Goal: Task Accomplishment & Management: Complete application form

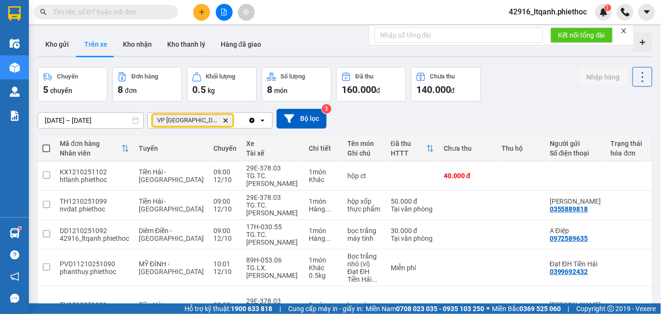
click at [223, 120] on icon "Delete" at bounding box center [226, 121] width 6 height 6
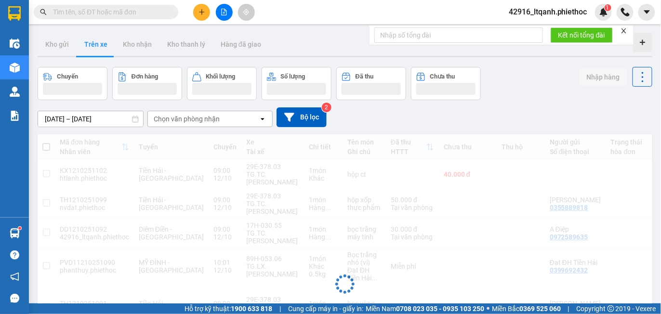
click at [186, 120] on div "Chọn văn phòng nhận" at bounding box center [187, 119] width 66 height 10
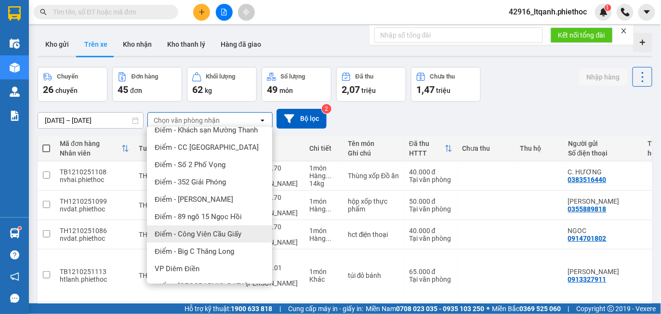
scroll to position [169, 0]
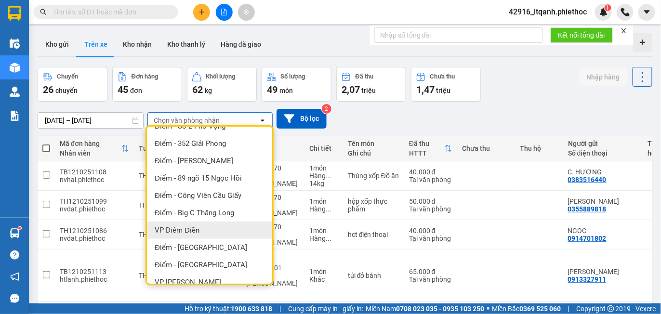
click at [197, 226] on span "VP Diêm Điền" at bounding box center [177, 231] width 45 height 10
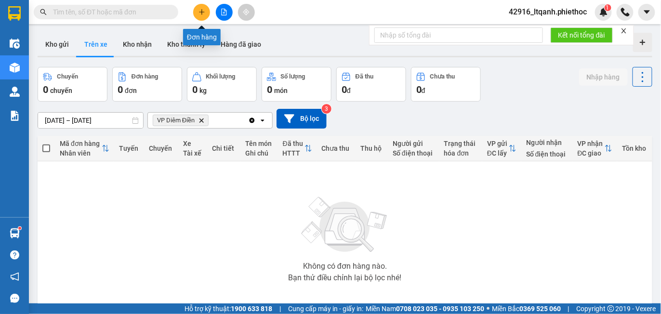
click at [199, 16] on button at bounding box center [201, 12] width 17 height 17
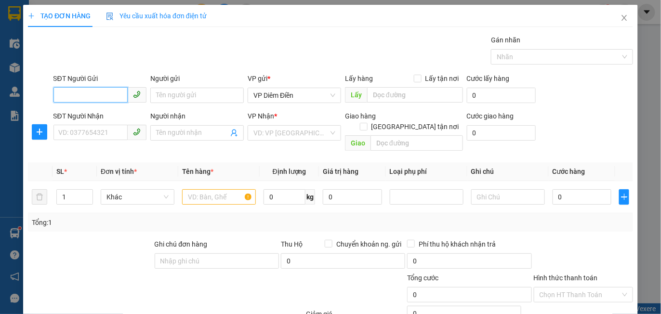
click at [103, 94] on input "SĐT Người Gửi" at bounding box center [90, 94] width 75 height 15
click at [104, 116] on div "0987914985 - [GEOGRAPHIC_DATA]" at bounding box center [112, 114] width 108 height 11
type input "0987914985"
type input "[PERSON_NAME]"
type input "0987914985"
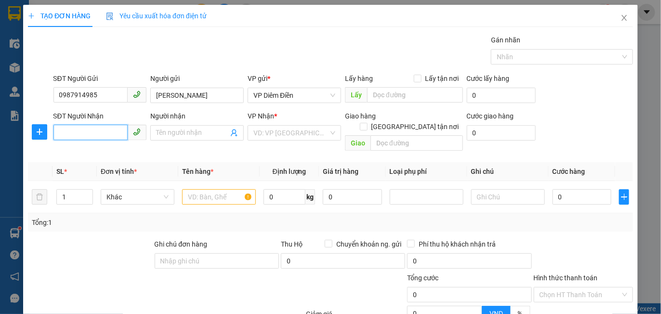
click at [97, 135] on input "SĐT Người Nhận" at bounding box center [90, 132] width 75 height 15
click at [100, 151] on div "0862003200 - phacogen" at bounding box center [114, 152] width 112 height 11
type input "0862003200"
type input "phacogen"
type input "0862003200"
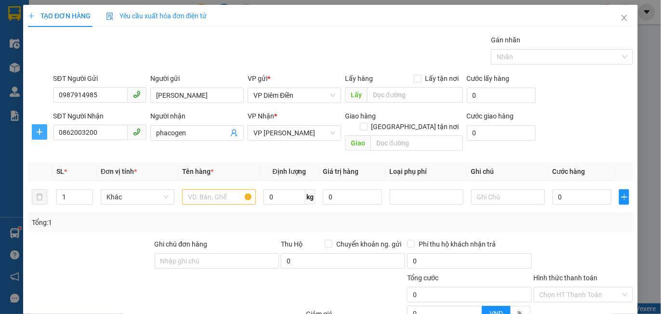
click at [40, 129] on icon "plus" at bounding box center [40, 132] width 0 height 6
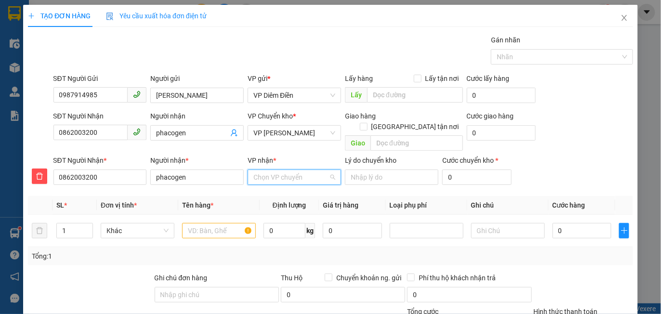
click at [270, 170] on input "VP nhận *" at bounding box center [291, 177] width 75 height 14
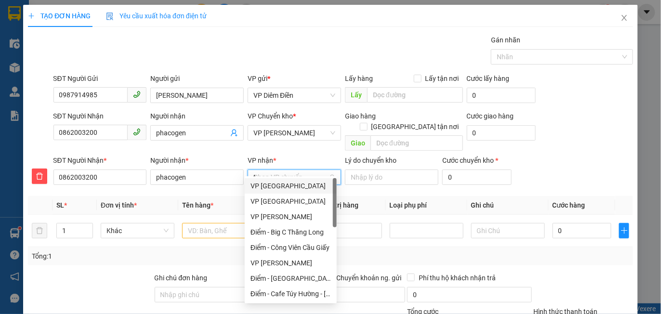
type input "tr"
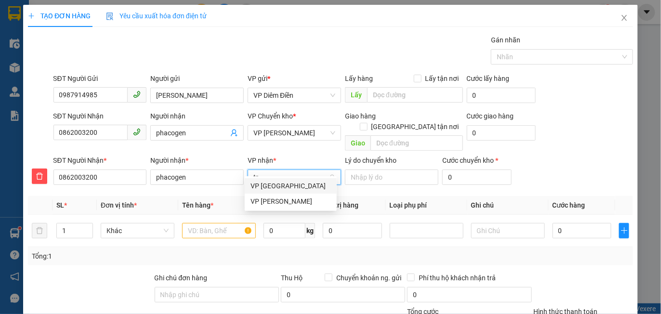
click at [275, 199] on div "VP [PERSON_NAME]" at bounding box center [291, 201] width 80 height 11
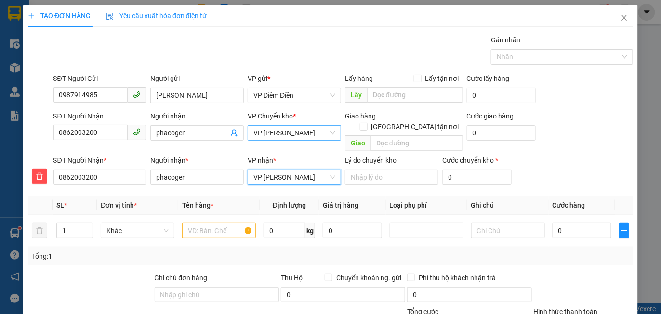
click at [278, 131] on span "VP [PERSON_NAME]" at bounding box center [295, 133] width 82 height 14
type input "th"
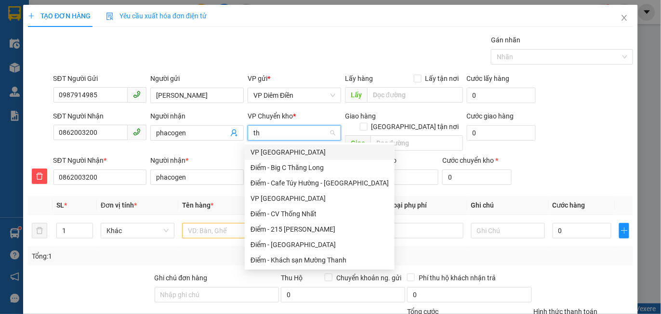
scroll to position [0, 0]
click at [276, 155] on div "VP [GEOGRAPHIC_DATA]" at bounding box center [320, 152] width 138 height 11
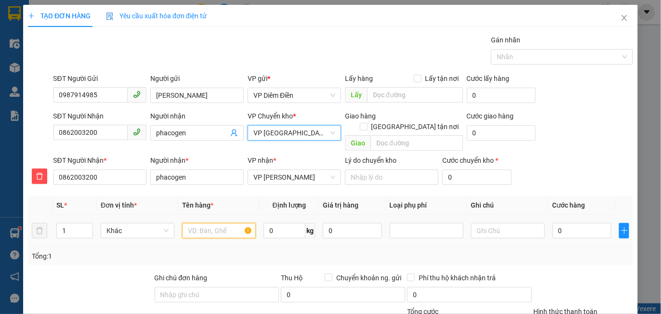
click at [221, 223] on input "text" at bounding box center [219, 230] width 74 height 15
type input "mẫu máu"
click at [561, 223] on input "0" at bounding box center [582, 230] width 59 height 15
type input "003"
type input "3"
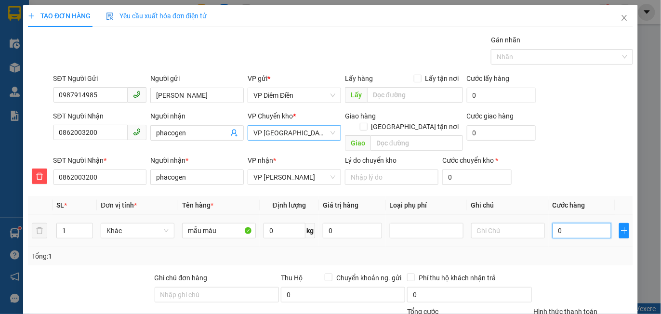
type input "3"
type input "0.030"
type input "30"
click at [560, 201] on span "Cước hàng" at bounding box center [569, 205] width 33 height 8
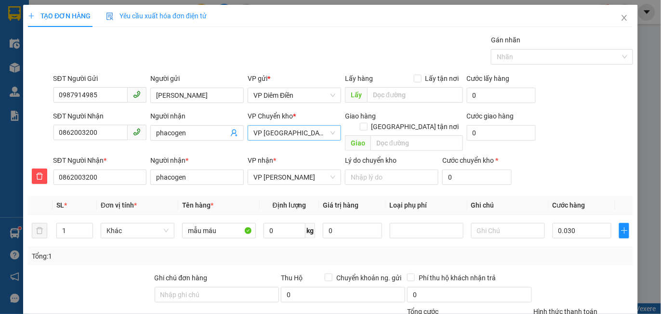
type input "30.000"
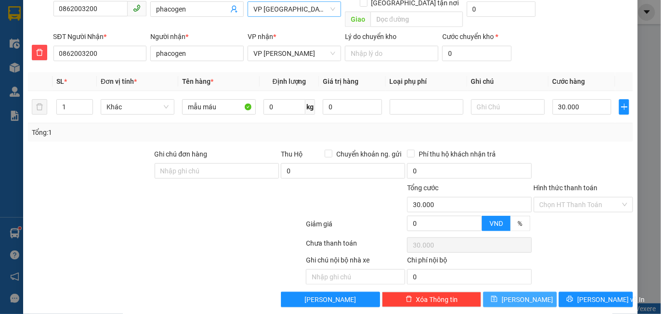
click at [518, 294] on span "[PERSON_NAME]" at bounding box center [528, 299] width 52 height 11
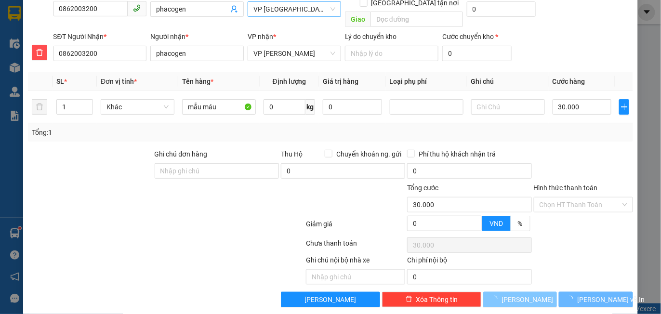
type input "0"
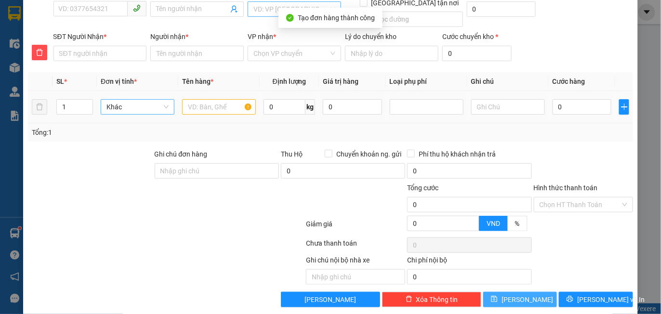
scroll to position [0, 0]
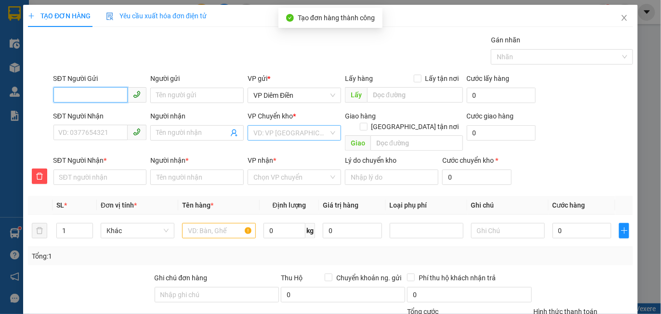
click at [94, 93] on input "SĐT Người Gửi" at bounding box center [90, 94] width 75 height 15
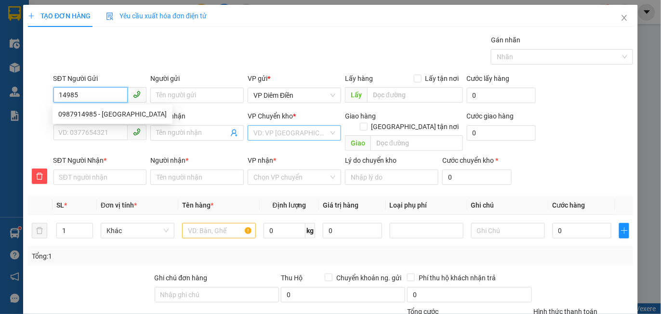
click at [102, 116] on div "0987914985 - [GEOGRAPHIC_DATA]" at bounding box center [112, 114] width 108 height 11
type input "0987914985"
type input "[PERSON_NAME]"
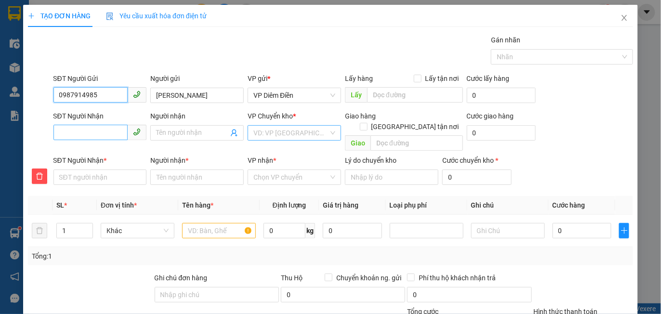
type input "0987914985"
click at [94, 134] on input "SĐT Người Nhận" at bounding box center [90, 132] width 75 height 15
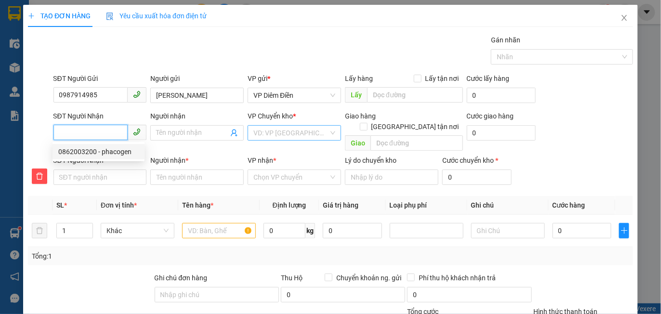
type input "3"
type input "38"
type input "381"
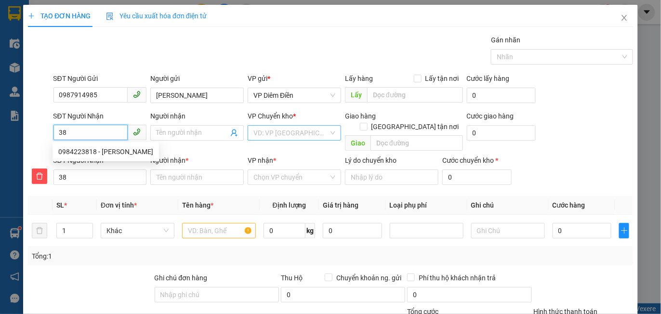
type input "381"
type input "3818"
click at [99, 156] on div "0984223818 - [PERSON_NAME]" at bounding box center [105, 152] width 95 height 11
type input "0984223818"
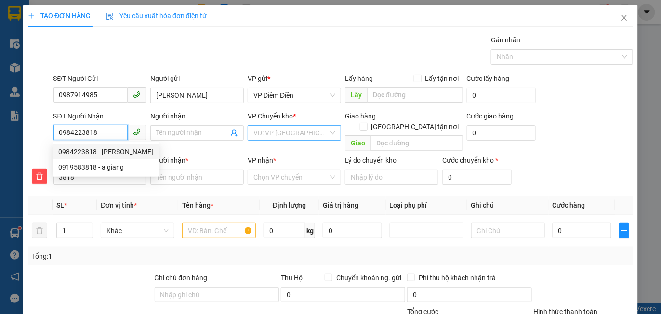
type input "0984223818"
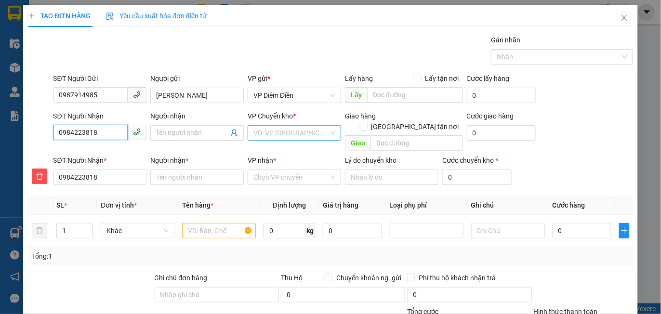
type input "[PERSON_NAME]"
type input "0984223818"
click at [282, 170] on input "VP nhận *" at bounding box center [291, 177] width 75 height 14
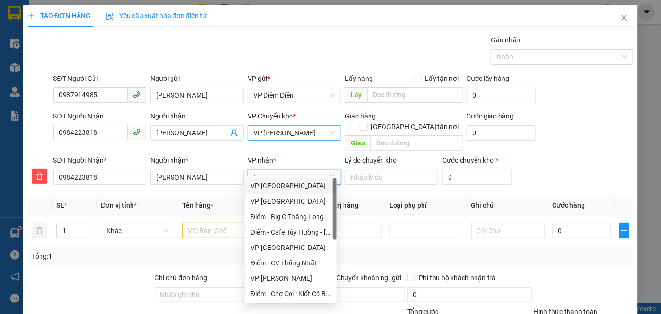
type input "tr"
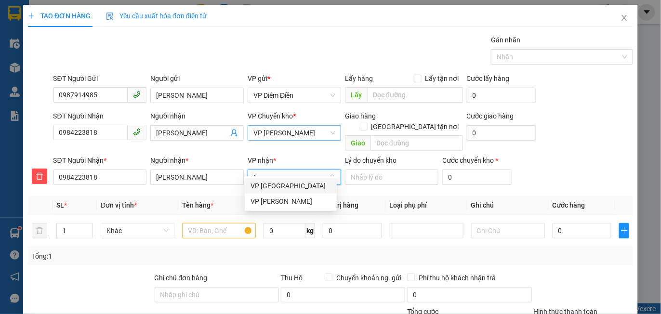
click at [283, 200] on div "VP [PERSON_NAME]" at bounding box center [291, 201] width 80 height 11
click at [283, 130] on span "VP [PERSON_NAME]" at bounding box center [295, 133] width 82 height 14
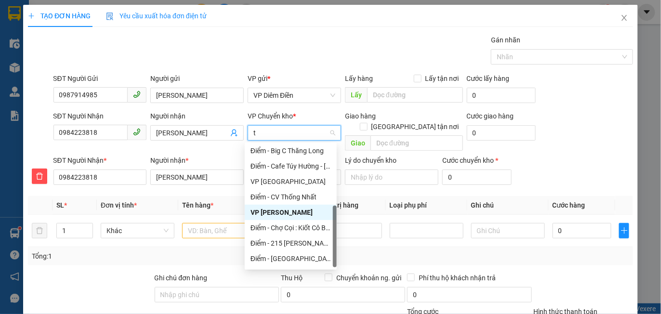
type input "th"
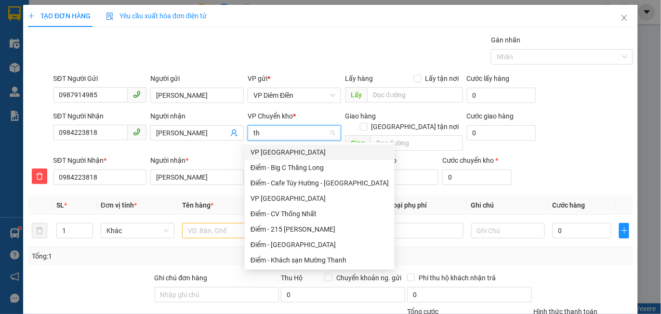
click at [270, 152] on div "VP [GEOGRAPHIC_DATA]" at bounding box center [320, 152] width 138 height 11
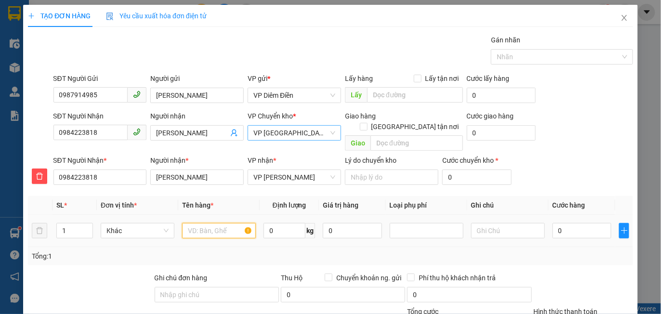
click at [211, 223] on input "text" at bounding box center [219, 230] width 74 height 15
type input "mẫu máu"
click at [573, 223] on input "0" at bounding box center [582, 230] width 59 height 15
type input "003"
type input "3"
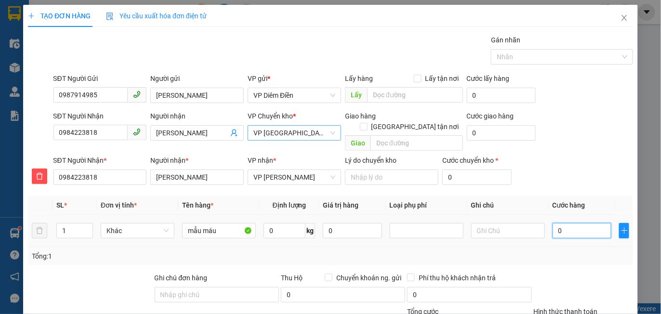
type input "3"
type input "003-"
type input "0"
type input "003"
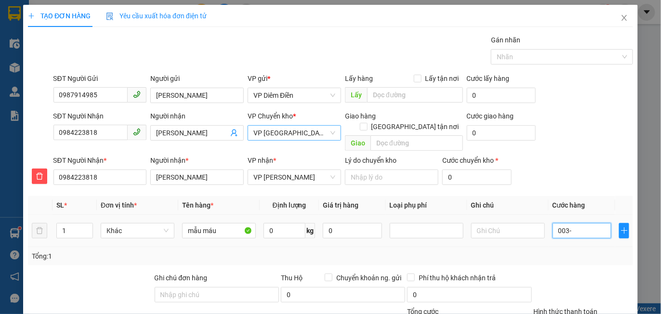
type input "3"
type input "00.030"
type input "30"
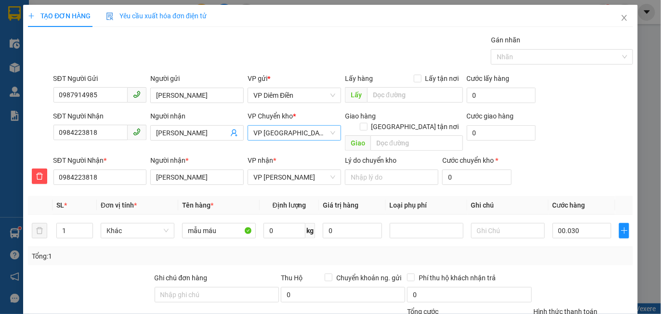
type input "30.000"
click at [562, 143] on div "SĐT Người Nhận 0984223818 Người nhận Anh Vũ VP Chuyển kho * VP Thái Bình Giao h…" at bounding box center [344, 133] width 584 height 44
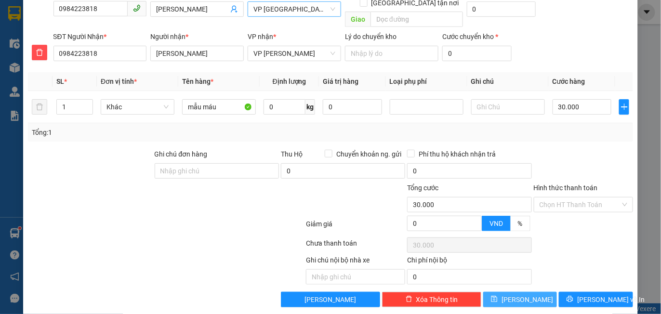
click at [517, 294] on span "[PERSON_NAME]" at bounding box center [528, 299] width 52 height 11
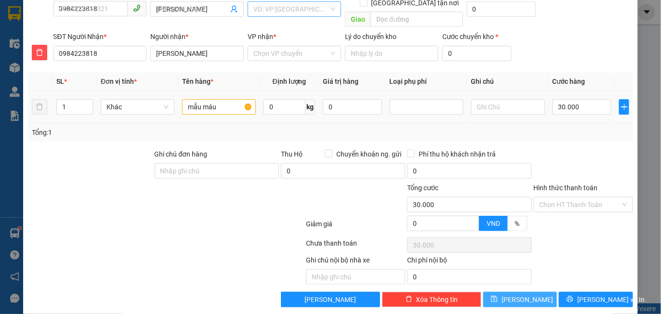
type input "0"
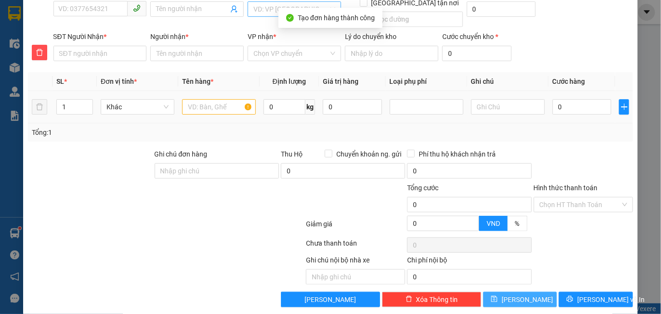
scroll to position [0, 0]
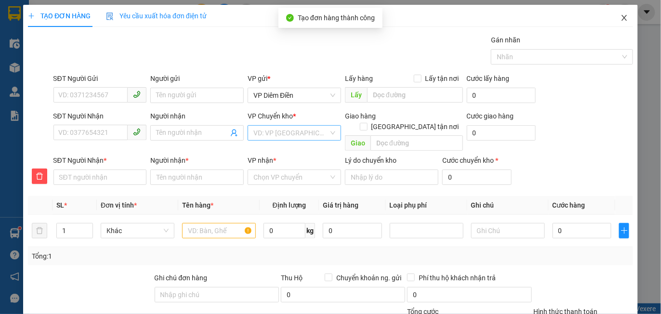
click at [621, 15] on icon "close" at bounding box center [625, 18] width 8 height 8
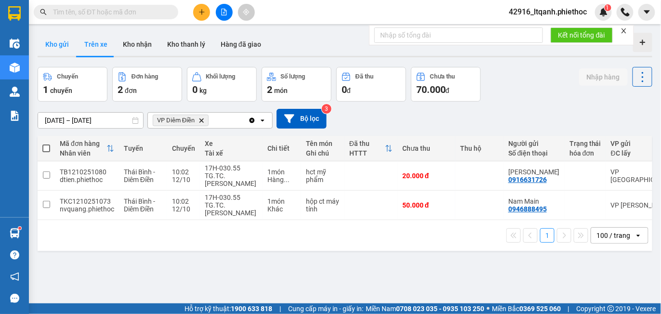
click at [60, 43] on button "Kho gửi" at bounding box center [57, 44] width 39 height 23
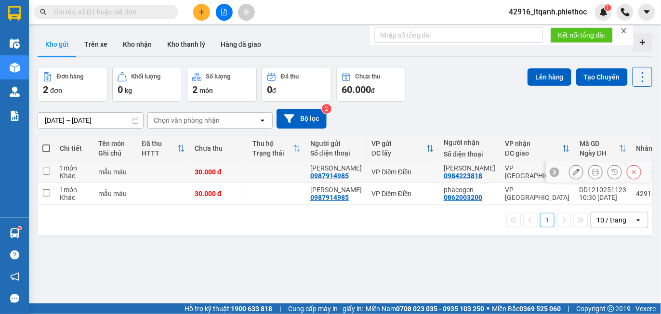
click at [169, 171] on td at bounding box center [163, 172] width 53 height 22
checkbox input "true"
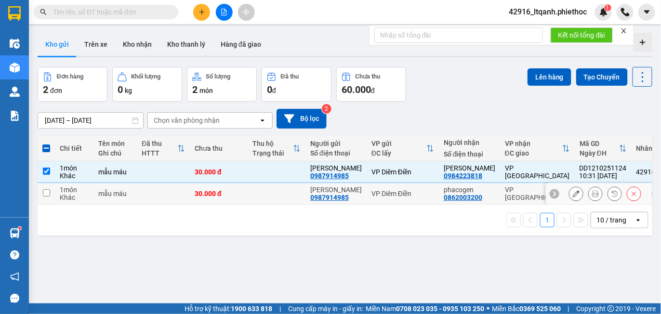
click at [166, 195] on td at bounding box center [163, 194] width 53 height 22
checkbox input "true"
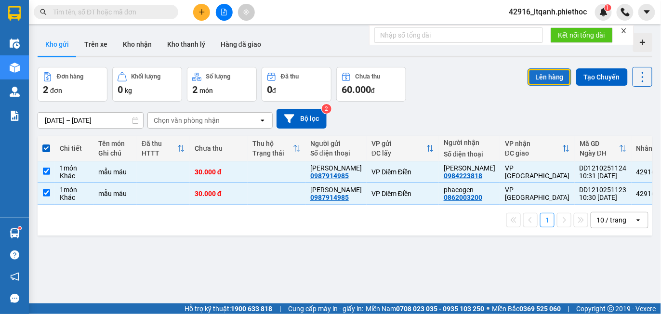
click at [531, 76] on button "Lên hàng" at bounding box center [550, 76] width 44 height 17
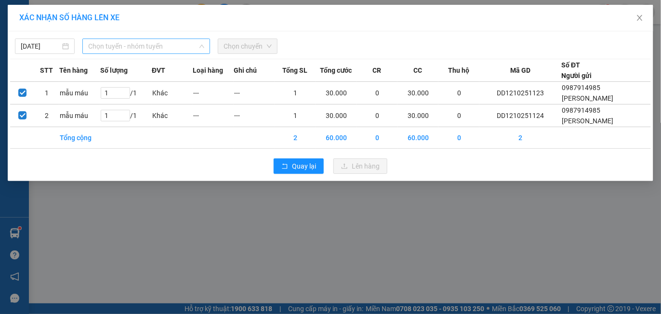
click at [145, 46] on span "Chọn tuyến - nhóm tuyến" at bounding box center [146, 46] width 116 height 14
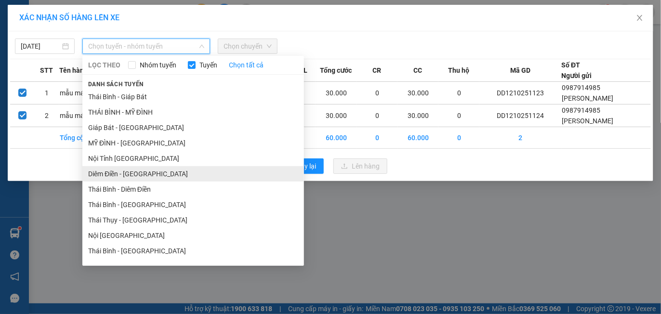
click at [115, 175] on li "Diêm Điền - [GEOGRAPHIC_DATA]" at bounding box center [193, 173] width 222 height 15
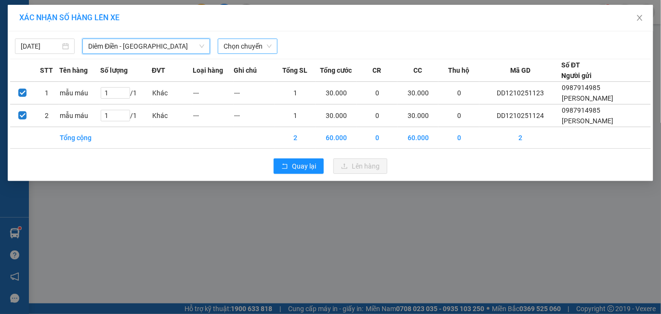
click at [241, 48] on span "Chọn chuyến" at bounding box center [248, 46] width 48 height 14
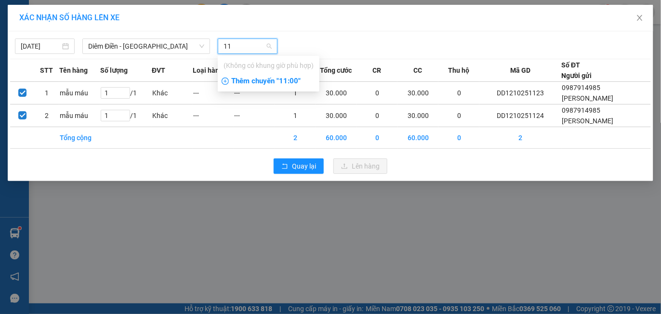
type input "11"
click at [263, 83] on div "Thêm chuyến " 11:00 "" at bounding box center [269, 81] width 102 height 16
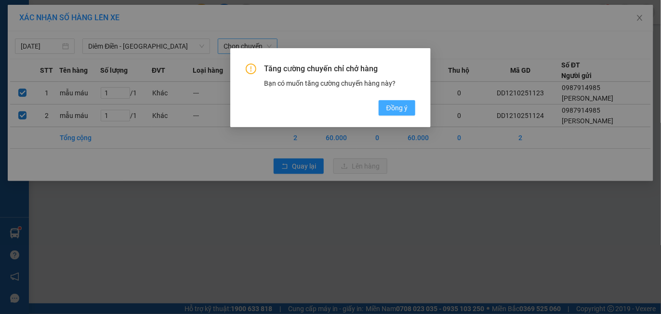
click at [403, 112] on span "Đồng ý" at bounding box center [397, 108] width 21 height 11
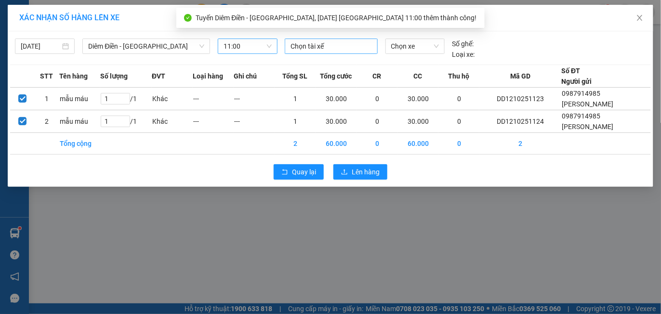
click at [315, 47] on div at bounding box center [331, 46] width 88 height 12
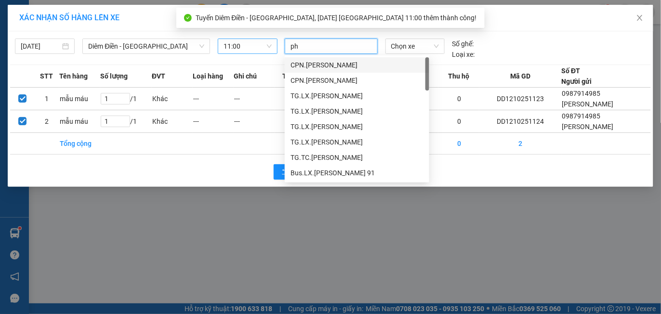
type input "phi"
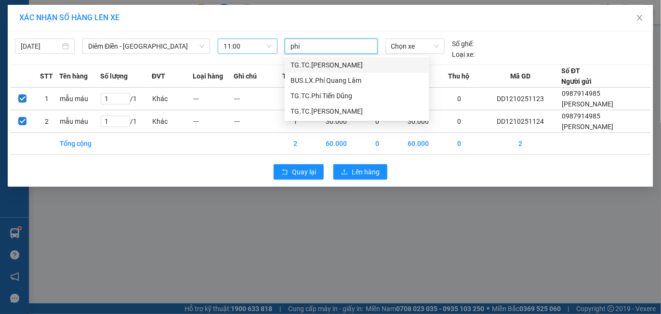
click at [332, 65] on div "TG.TC.[PERSON_NAME]" at bounding box center [357, 65] width 133 height 11
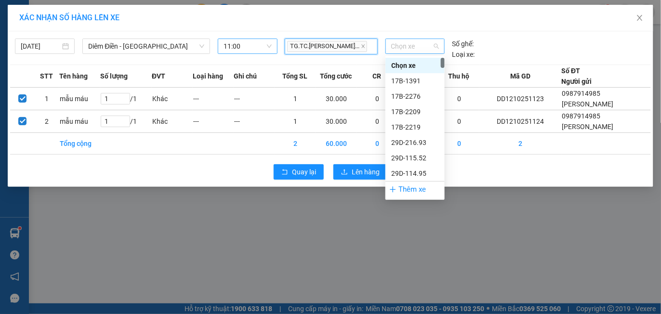
click at [418, 45] on span "Chọn xe" at bounding box center [415, 46] width 48 height 14
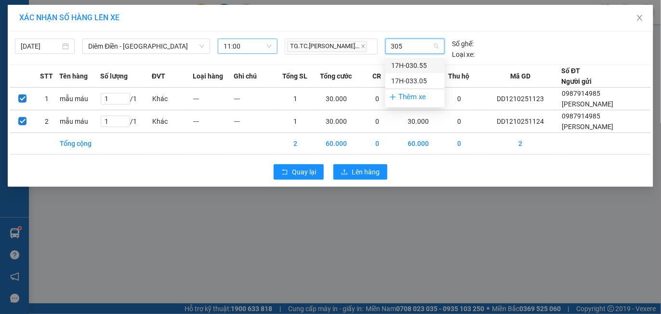
type input "3055"
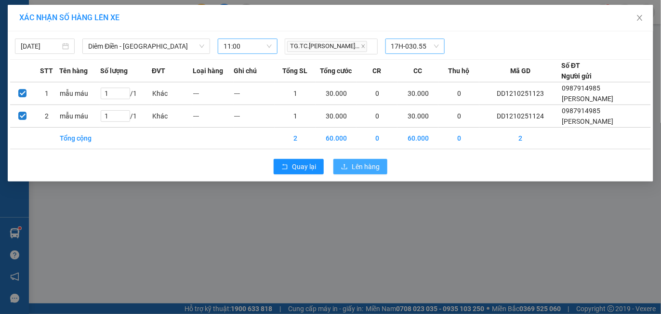
click at [369, 170] on span "Lên hàng" at bounding box center [366, 166] width 28 height 11
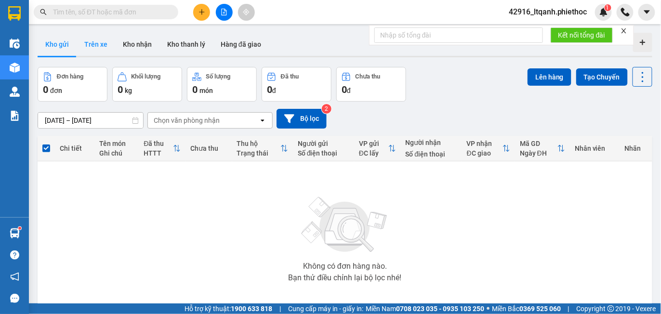
click at [96, 43] on button "Trên xe" at bounding box center [96, 44] width 39 height 23
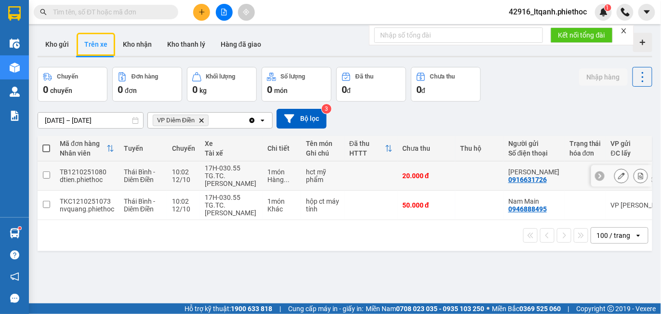
click at [258, 179] on td "17H-030.55 TG.TC.[PERSON_NAME]" at bounding box center [231, 175] width 63 height 29
checkbox input "true"
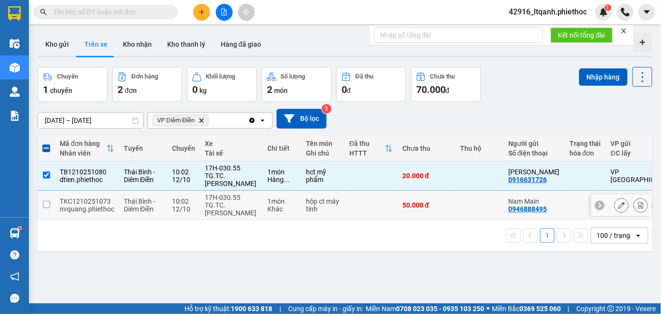
click at [258, 210] on td "17H-030.55 TG.TC.[PERSON_NAME]" at bounding box center [231, 205] width 63 height 29
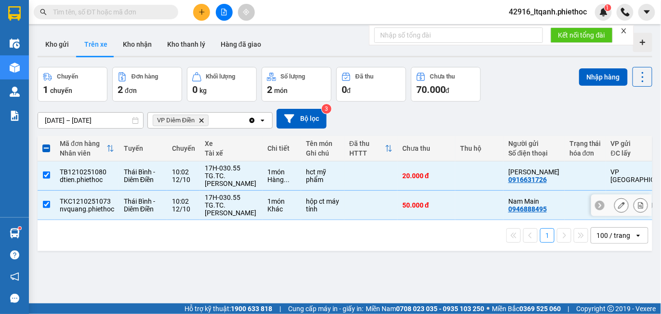
checkbox input "true"
click at [593, 80] on button "Nhập hàng" at bounding box center [603, 76] width 49 height 17
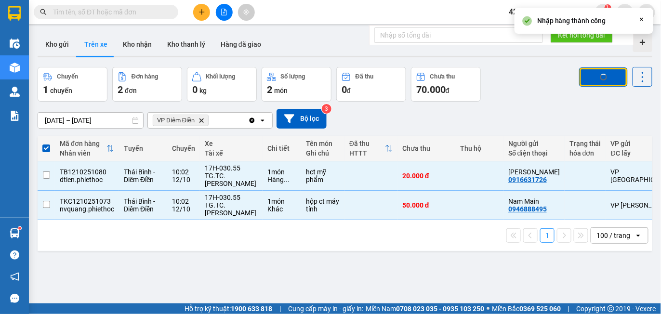
checkbox input "false"
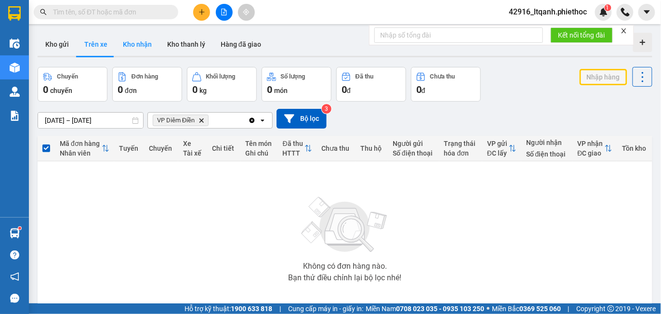
click at [132, 43] on button "Kho nhận" at bounding box center [137, 44] width 44 height 23
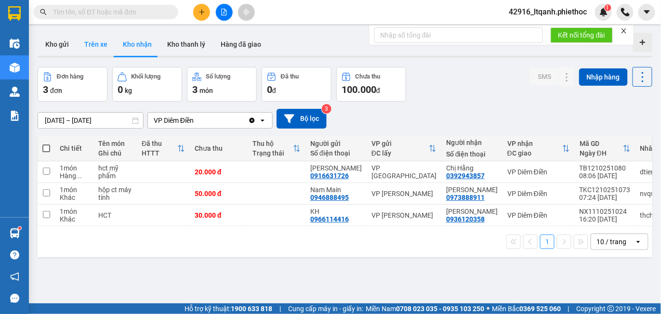
click at [95, 43] on button "Trên xe" at bounding box center [96, 44] width 39 height 23
type input "[DATE] – [DATE]"
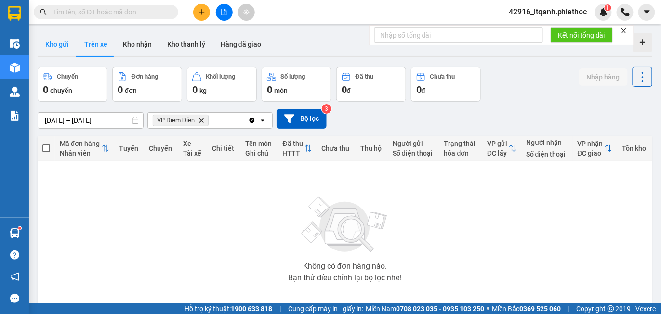
click at [62, 49] on button "Kho gửi" at bounding box center [57, 44] width 39 height 23
